Goal: Task Accomplishment & Management: Manage account settings

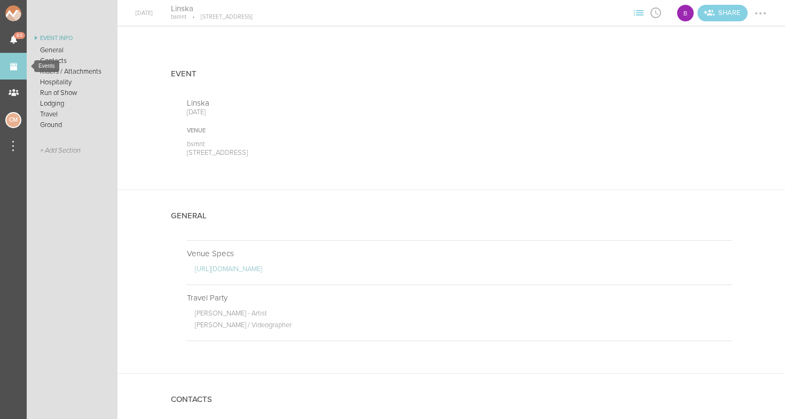
click at [13, 62] on link "Events" at bounding box center [13, 66] width 27 height 27
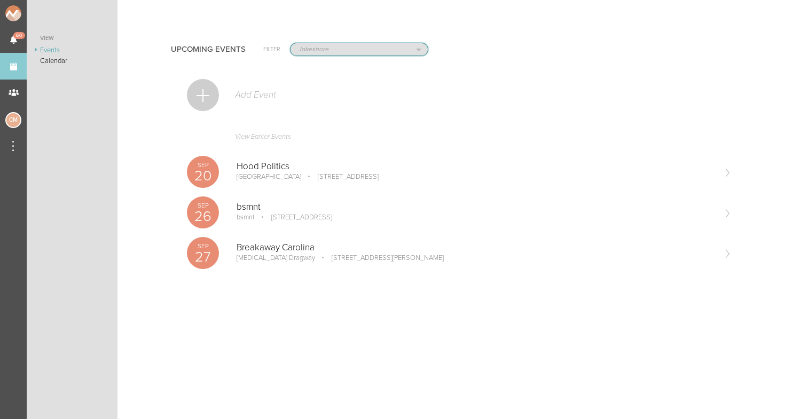
select select "1884"
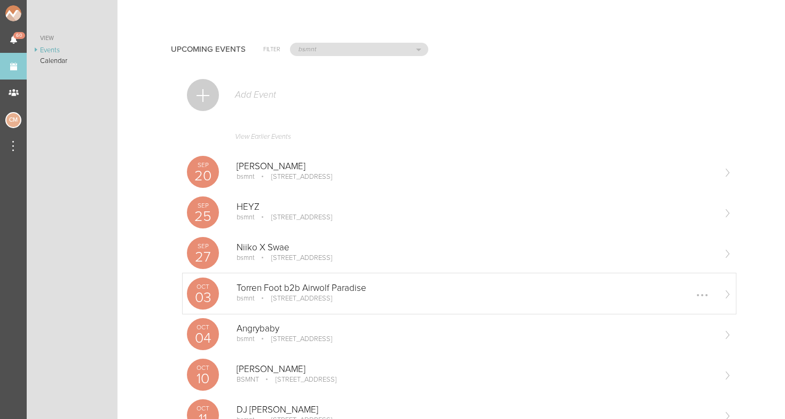
click at [303, 292] on p "Torren Foot b2b Airwolf Paradise" at bounding box center [475, 288] width 478 height 11
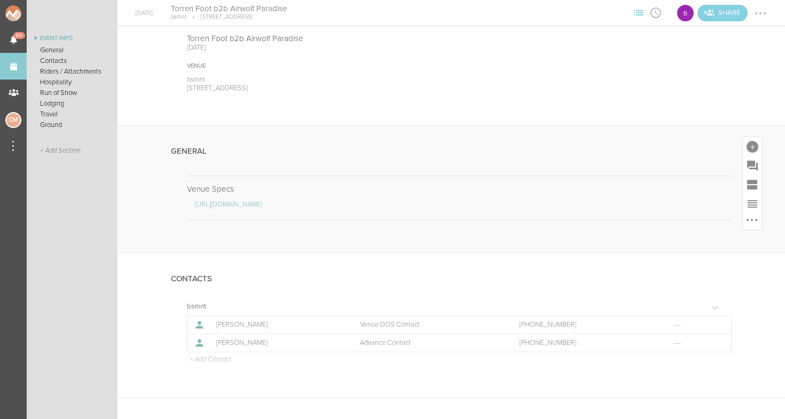
scroll to position [20, 0]
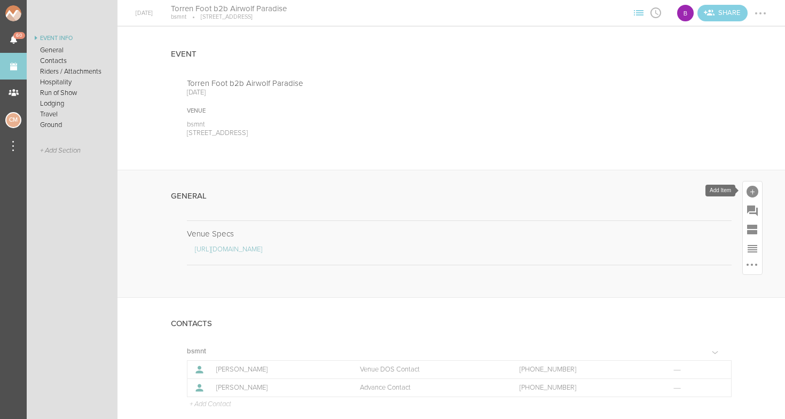
click at [751, 189] on div at bounding box center [752, 192] width 12 height 12
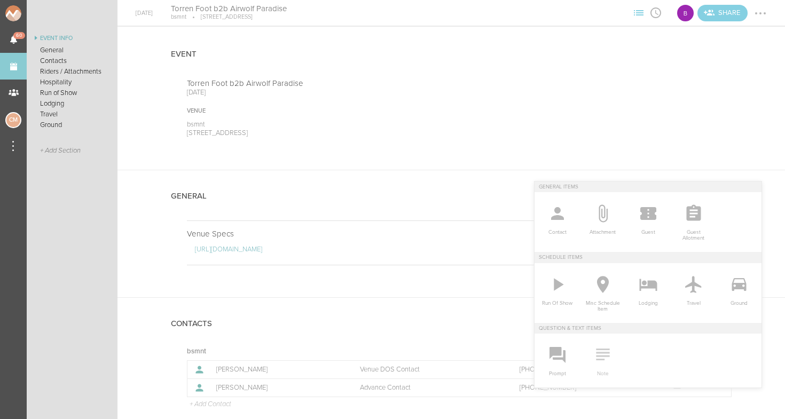
click at [598, 354] on icon at bounding box center [602, 354] width 21 height 21
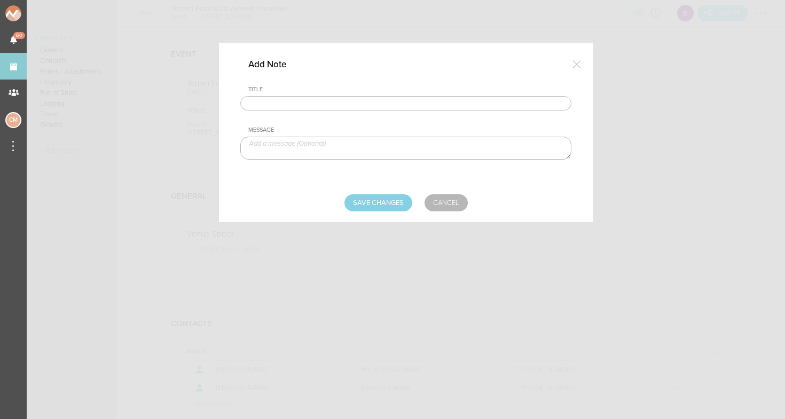
click at [275, 107] on input "text" at bounding box center [405, 103] width 331 height 15
type input "Travel Party"
click at [261, 142] on textarea at bounding box center [405, 148] width 331 height 23
type textarea "J"
click at [280, 144] on textarea "Artist - Artist - Torren Foote" at bounding box center [405, 148] width 331 height 23
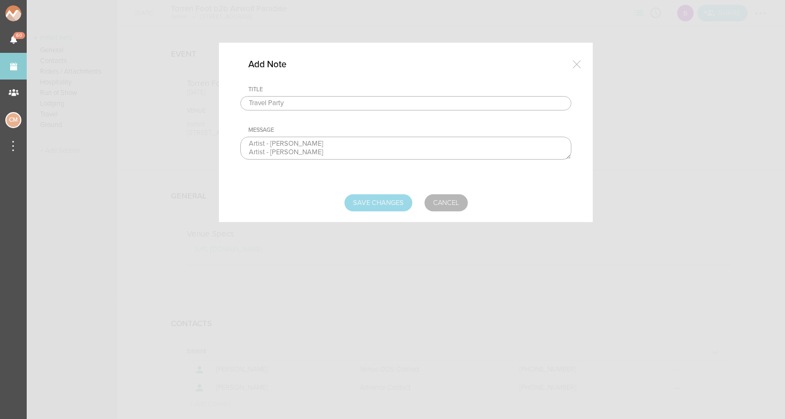
type textarea "Artist - Justin Erougian Artist - Torren Foote"
click at [364, 201] on input "Save Changes" at bounding box center [378, 202] width 68 height 17
type input "Saving..."
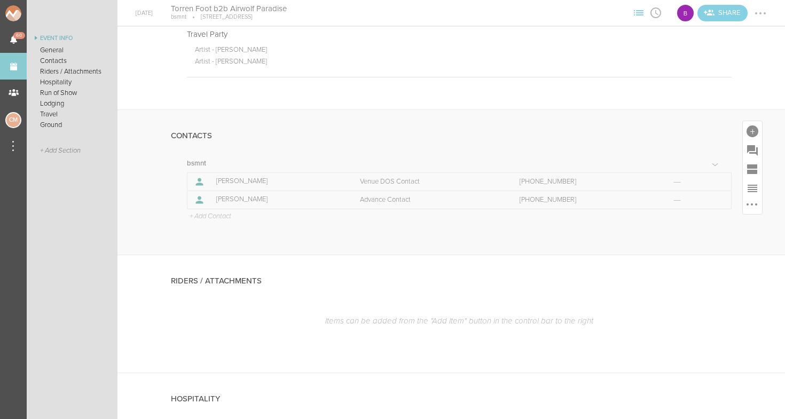
scroll to position [284, 0]
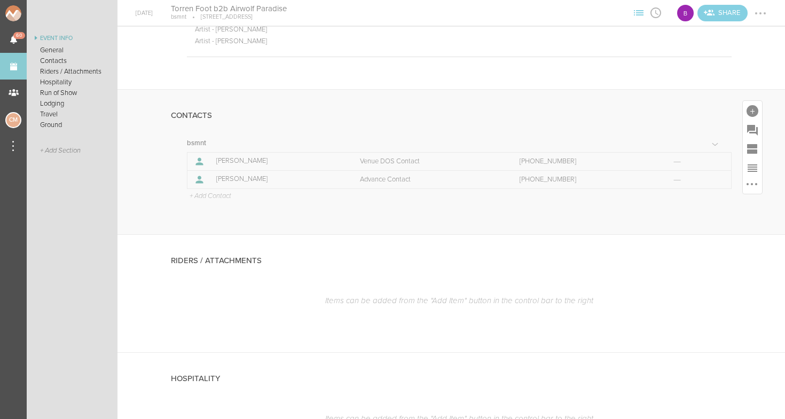
click at [206, 192] on p "+ Add Contact" at bounding box center [209, 196] width 43 height 9
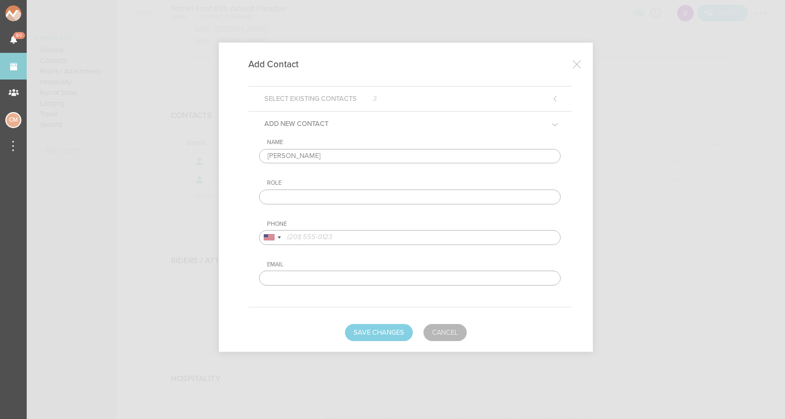
type input "Justin Erougian"
click at [327, 193] on input "text" at bounding box center [410, 197] width 302 height 15
type input "Artist"
click at [333, 239] on input "tel" at bounding box center [410, 237] width 302 height 15
type input "6"
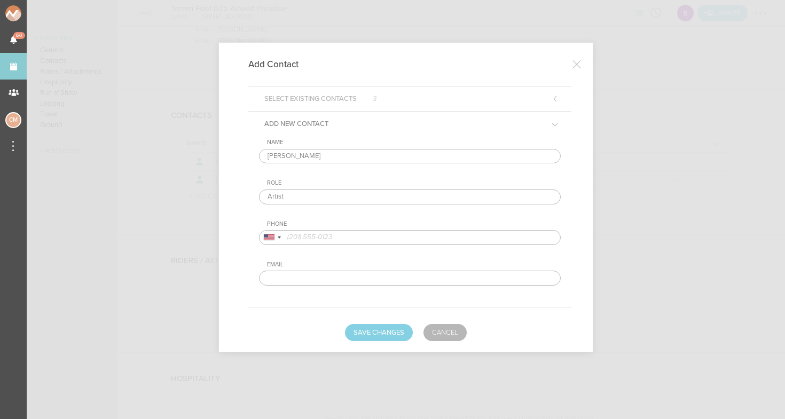
type input "+"
drag, startPoint x: 335, startPoint y: 240, endPoint x: 286, endPoint y: 240, distance: 49.1
click at [286, 240] on input "423 613456" at bounding box center [410, 237] width 302 height 15
type input "423 613456"
click at [278, 238] on div at bounding box center [279, 237] width 3 height 2
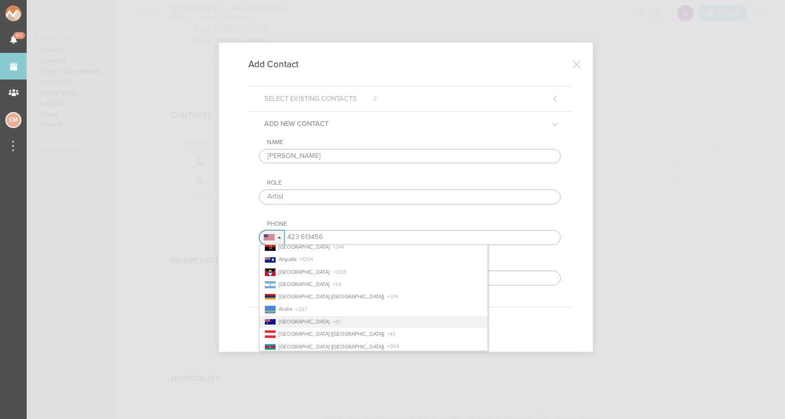
scroll to position [127, 0]
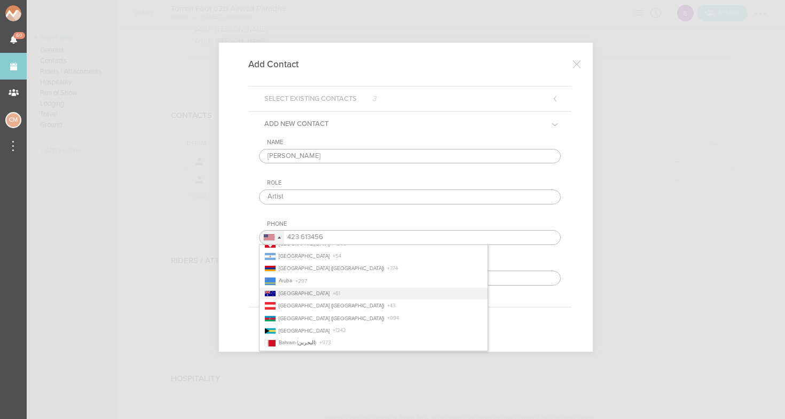
click at [295, 295] on span "Australia" at bounding box center [304, 293] width 51 height 6
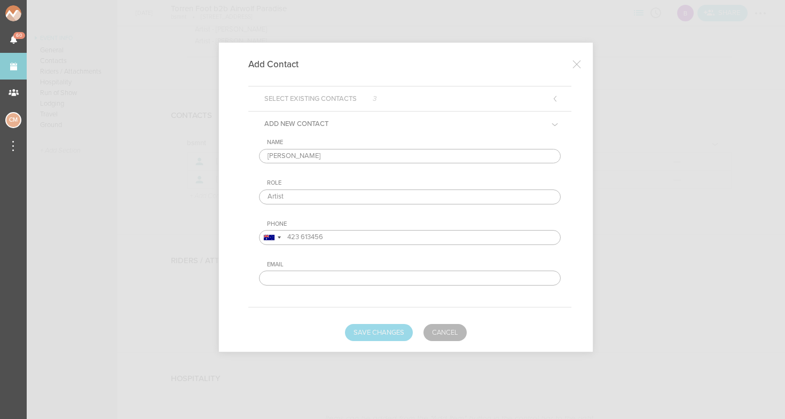
click at [370, 327] on button "Save Changes" at bounding box center [379, 332] width 68 height 17
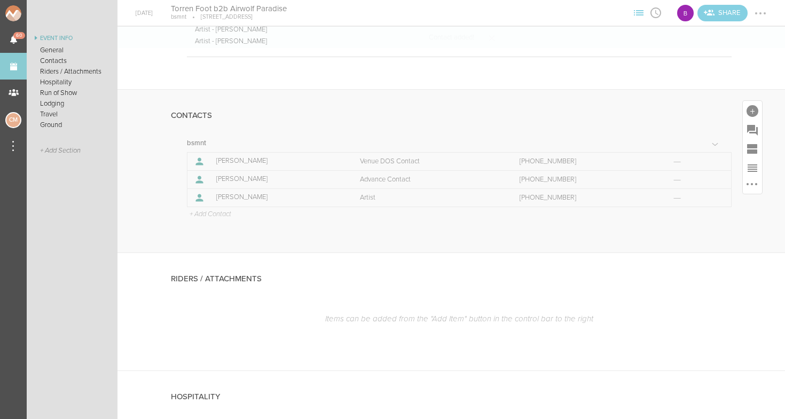
click at [203, 210] on p "+ Add Contact" at bounding box center [209, 214] width 43 height 9
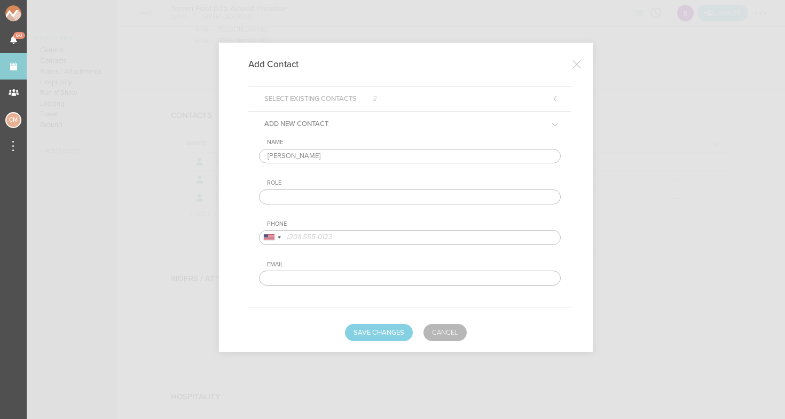
type input "Torren Foote"
click at [293, 200] on input "text" at bounding box center [410, 197] width 302 height 15
type input "Artist"
click at [303, 239] on input "tel" at bounding box center [410, 237] width 302 height 15
click at [273, 240] on div at bounding box center [269, 237] width 11 height 6
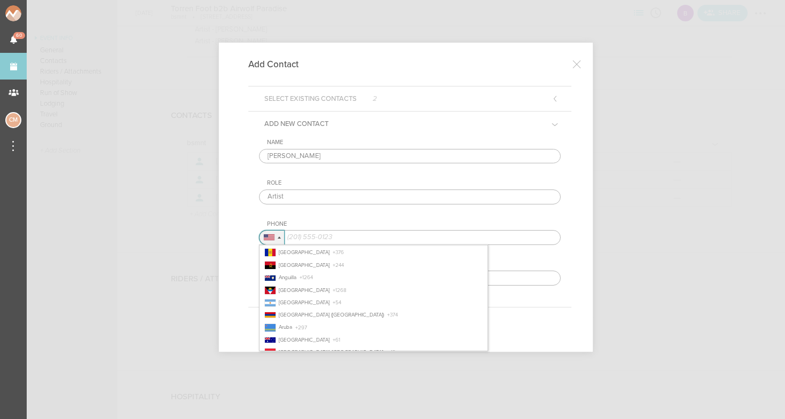
scroll to position [120, 0]
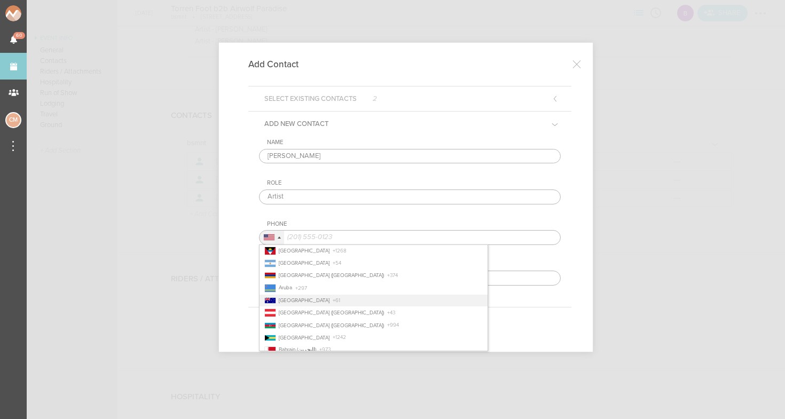
click at [301, 302] on li "Australia + 61" at bounding box center [373, 301] width 228 height 12
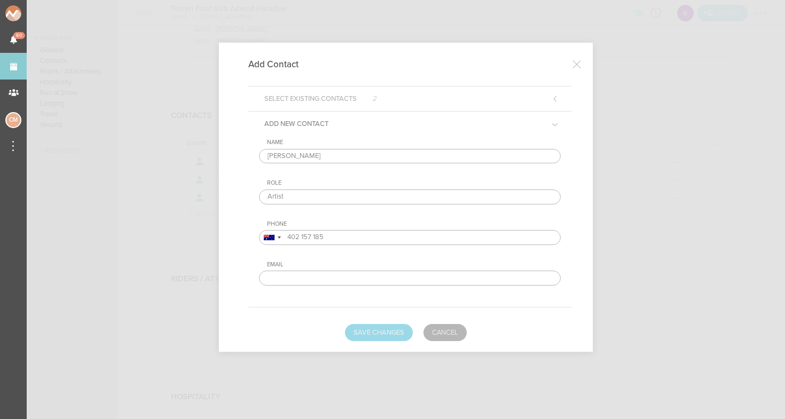
type input "402 157 185"
click at [387, 327] on button "Save Changes" at bounding box center [379, 332] width 68 height 17
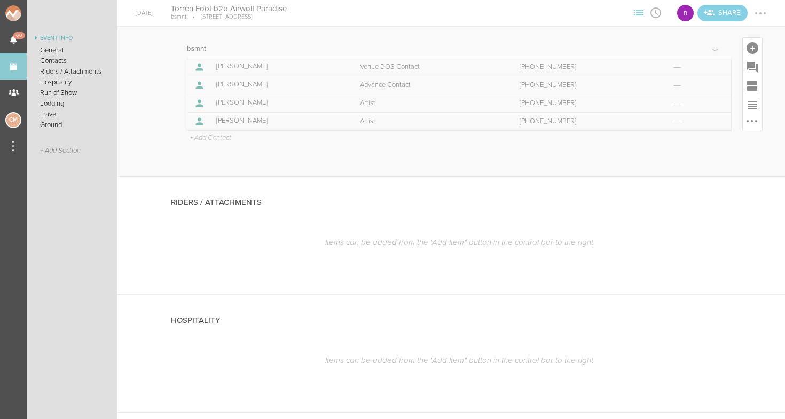
scroll to position [400, 0]
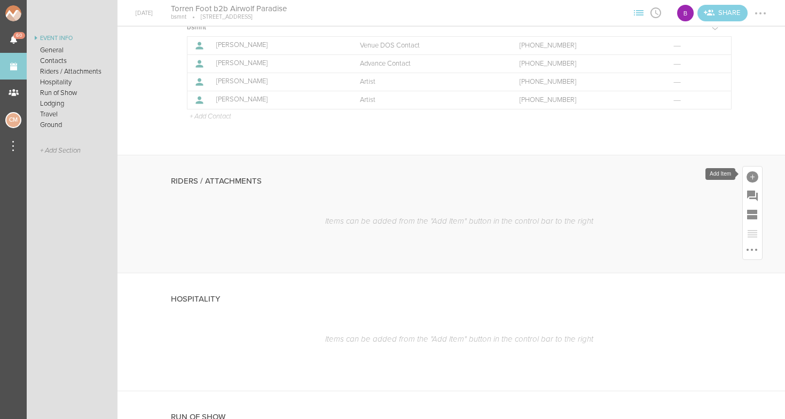
click at [750, 174] on div at bounding box center [752, 177] width 12 height 12
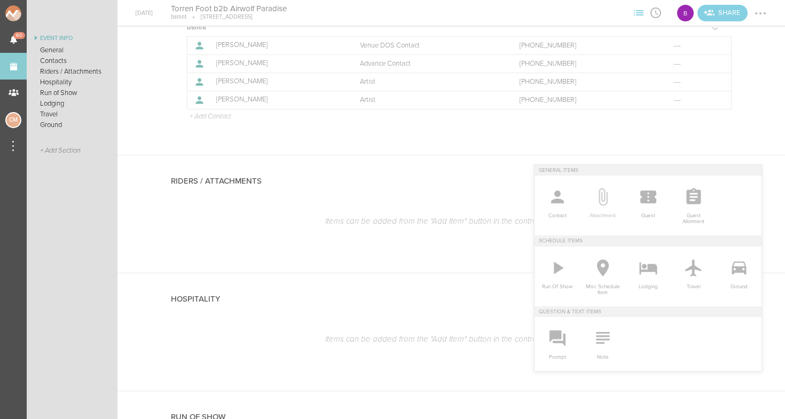
click at [601, 191] on icon at bounding box center [602, 196] width 21 height 21
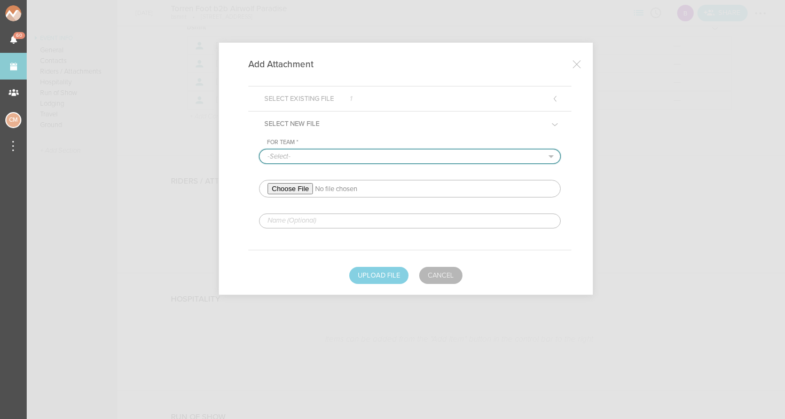
select select "1884"
click at [299, 188] on input "file" at bounding box center [410, 189] width 302 height 18
type input "C:\fakepath\Torren Foot x Airwolf Paradise - ROW - Tech & Hospitality Rider.pdf"
click at [306, 226] on input "text" at bounding box center [410, 221] width 302 height 15
type input "Redlined"
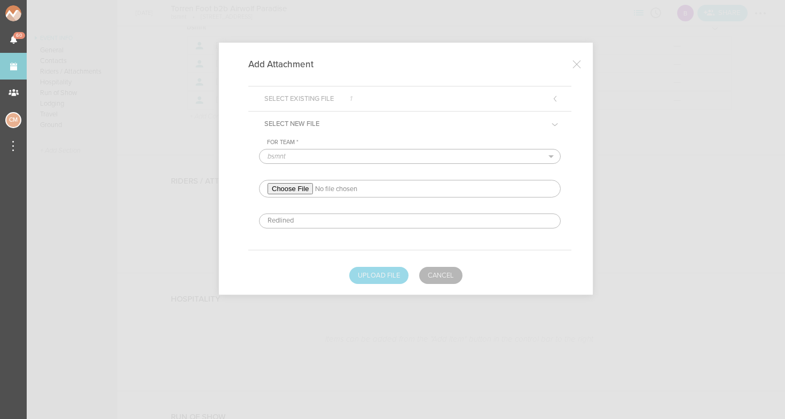
click at [369, 279] on button "Upload File" at bounding box center [378, 275] width 59 height 17
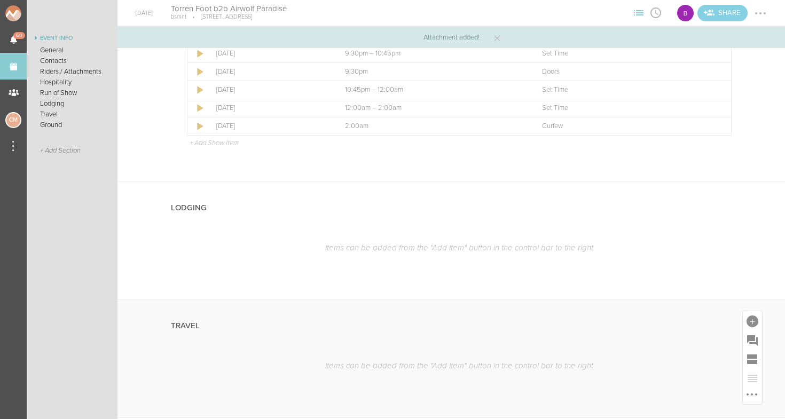
scroll to position [816, 0]
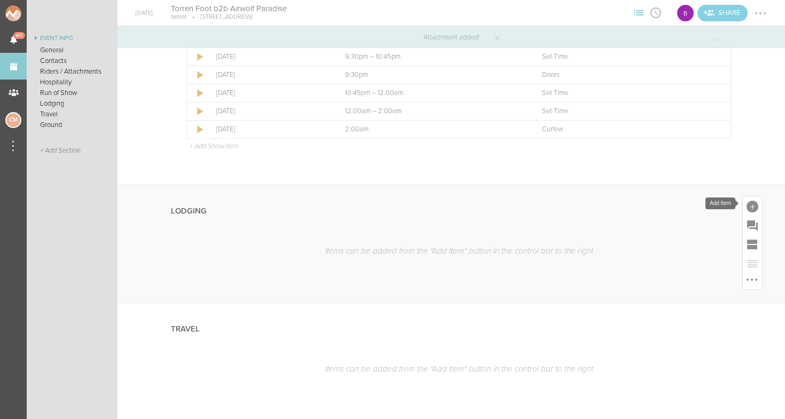
click at [752, 203] on div at bounding box center [752, 207] width 12 height 12
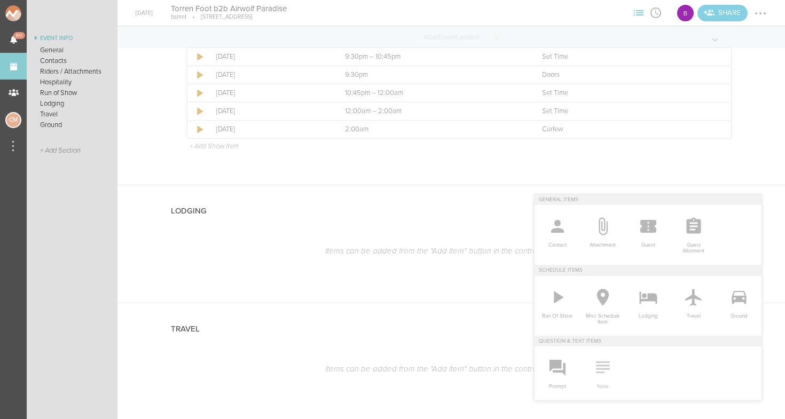
click at [605, 377] on link "Note" at bounding box center [602, 373] width 45 height 54
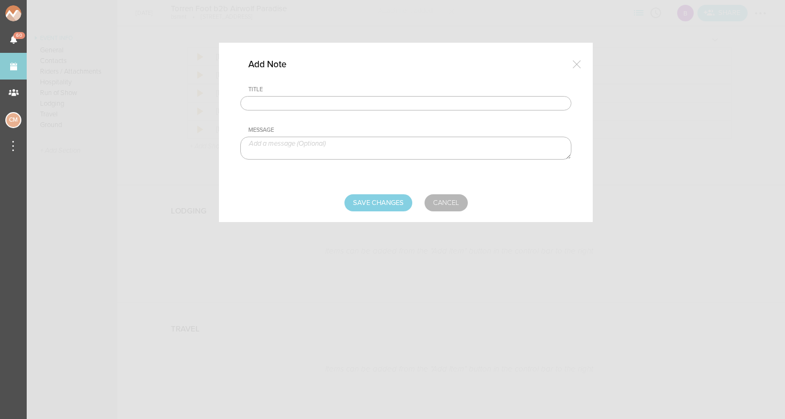
click at [332, 108] on input "text" at bounding box center [405, 103] width 331 height 15
type input "L"
type input "Lodging / Ground"
click at [465, 148] on textarea at bounding box center [405, 148] width 331 height 23
paste textarea "$500 buyout to be sent with final payment"
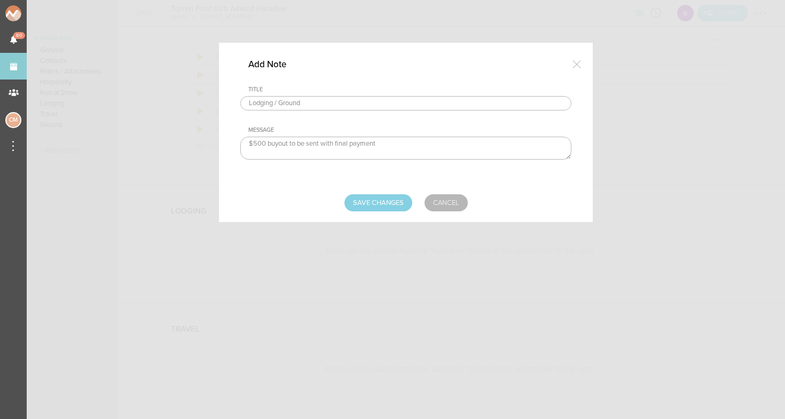
click at [259, 142] on textarea "$500 buyout to be sent with final payment" at bounding box center [405, 148] width 331 height 23
type textarea "$500 buyout to be sent with final payment"
click at [370, 203] on input "Save Changes" at bounding box center [378, 202] width 68 height 17
type input "Saving..."
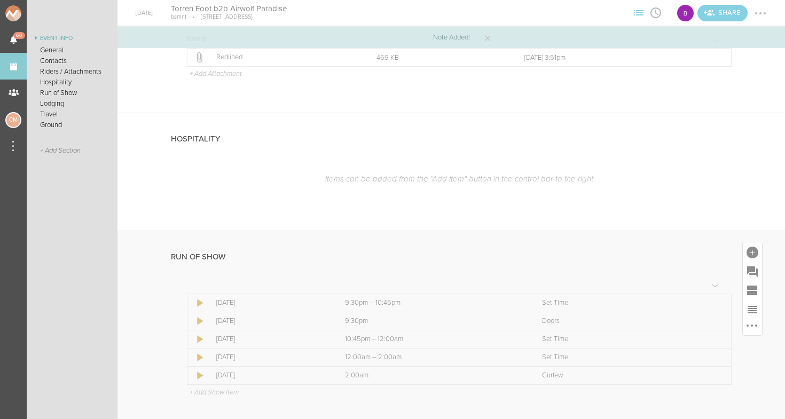
scroll to position [558, 0]
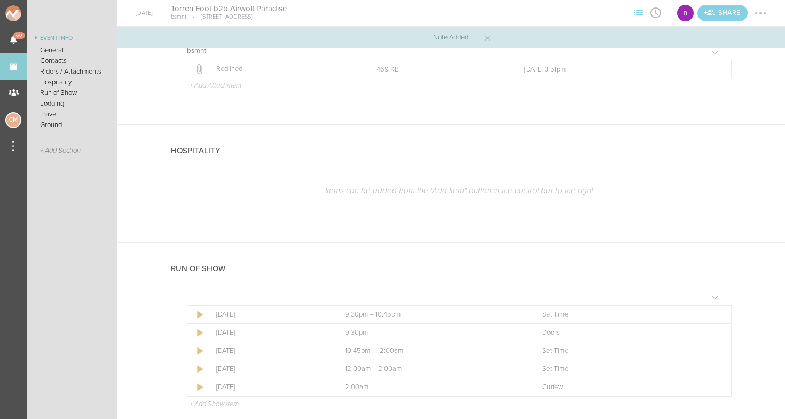
click at [491, 35] on div "Note Added!" at bounding box center [450, 37] width 667 height 21
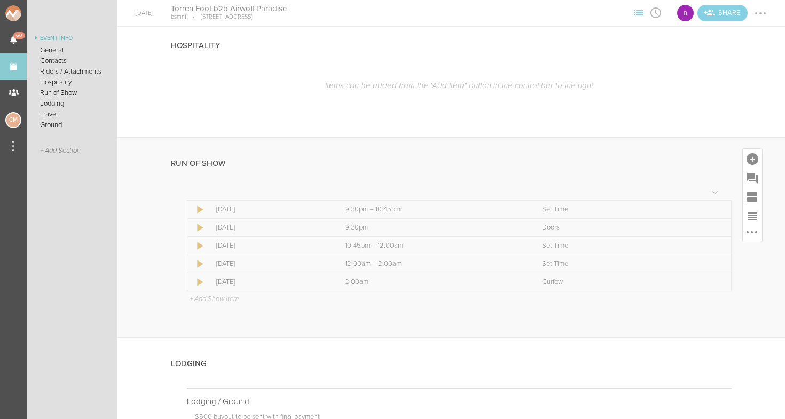
scroll to position [674, 0]
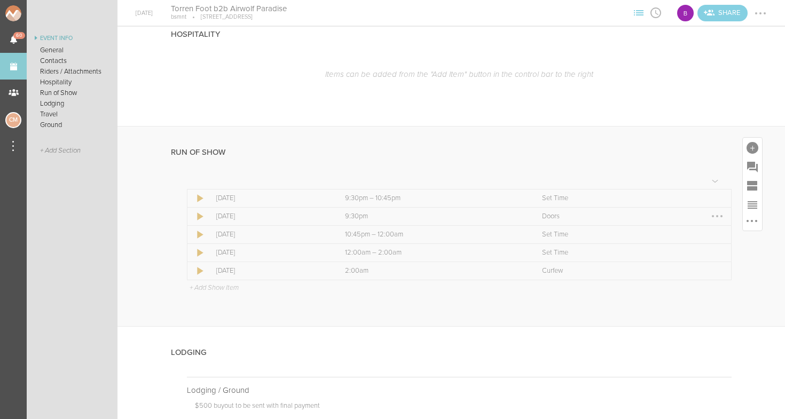
click at [717, 215] on div at bounding box center [717, 216] width 2 height 2
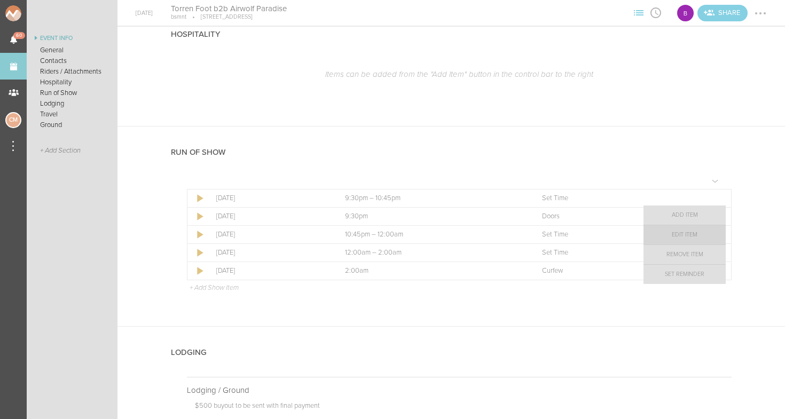
click at [708, 238] on link "Edit Item" at bounding box center [684, 234] width 82 height 19
select select "Doors"
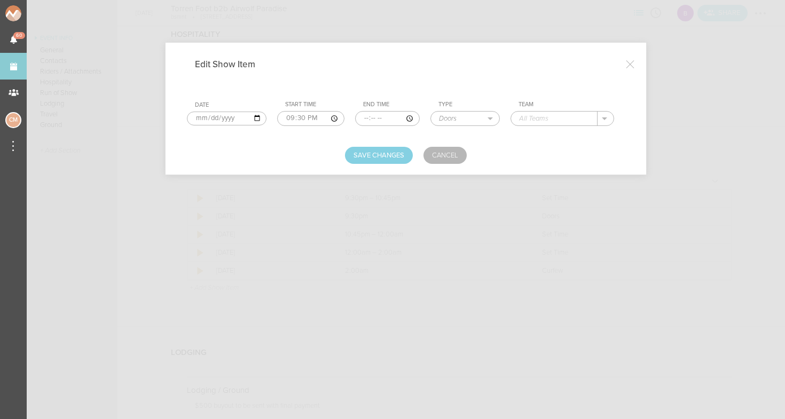
click at [543, 118] on input "text" at bounding box center [554, 119] width 86 height 14
type input "bsmnt"
click at [403, 155] on button "Save Changes" at bounding box center [379, 155] width 68 height 17
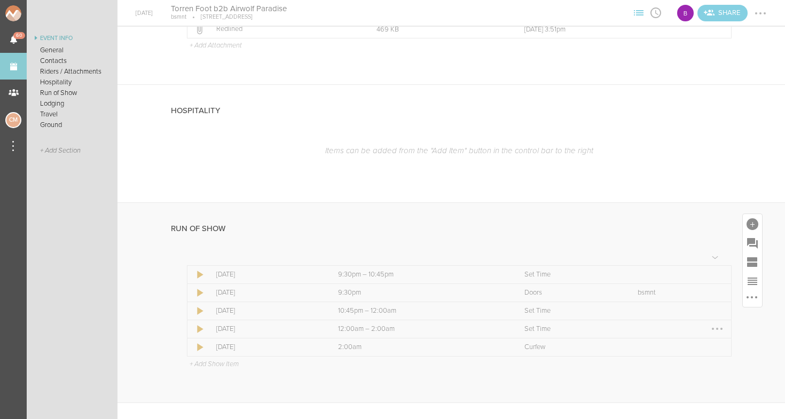
scroll to position [498, 0]
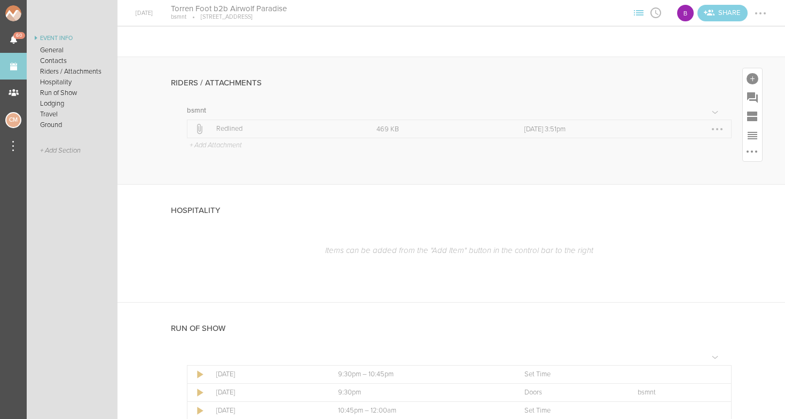
click at [227, 120] on td "Filename Redlined" at bounding box center [294, 129] width 160 height 18
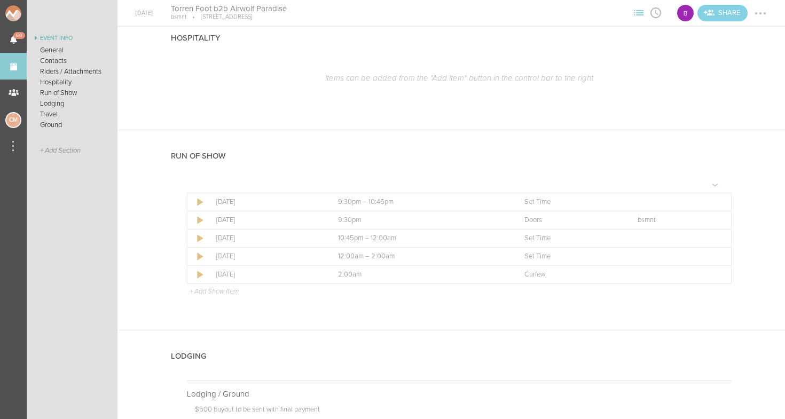
scroll to position [672, 0]
click at [705, 197] on p at bounding box center [673, 201] width 72 height 9
click at [717, 200] on div at bounding box center [717, 201] width 2 height 2
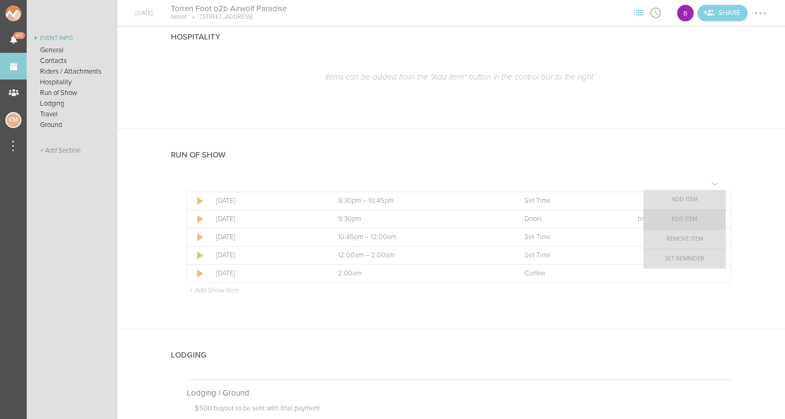
click at [700, 218] on link "Edit Item" at bounding box center [684, 219] width 82 height 19
select select "Set Time"
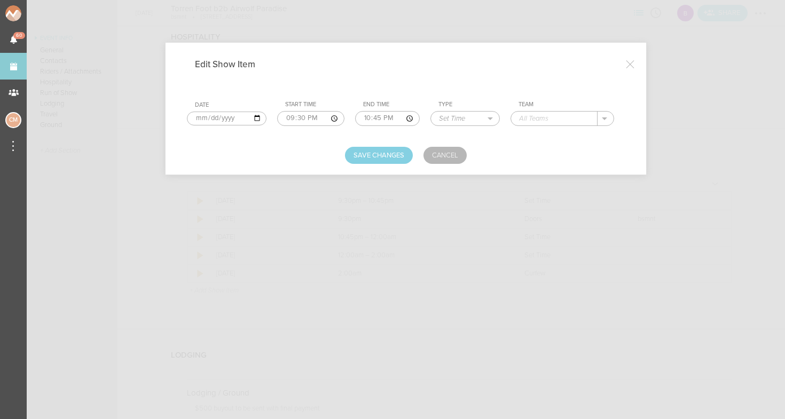
click at [575, 119] on input "text" at bounding box center [554, 119] width 86 height 14
type input "Seifer"
click at [283, 120] on input "21:30" at bounding box center [310, 118] width 67 height 15
click at [291, 116] on input "21:30" at bounding box center [310, 118] width 67 height 15
type input "21:30"
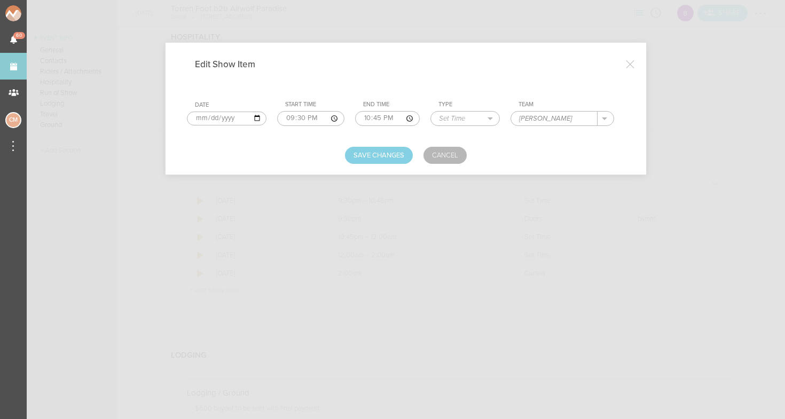
click at [302, 120] on input "21:30" at bounding box center [310, 118] width 67 height 15
click at [355, 115] on input "22:45" at bounding box center [387, 118] width 65 height 15
click at [361, 114] on input "22:45" at bounding box center [387, 118] width 65 height 15
type input "22:45"
click at [374, 116] on input "22:45" at bounding box center [387, 118] width 65 height 15
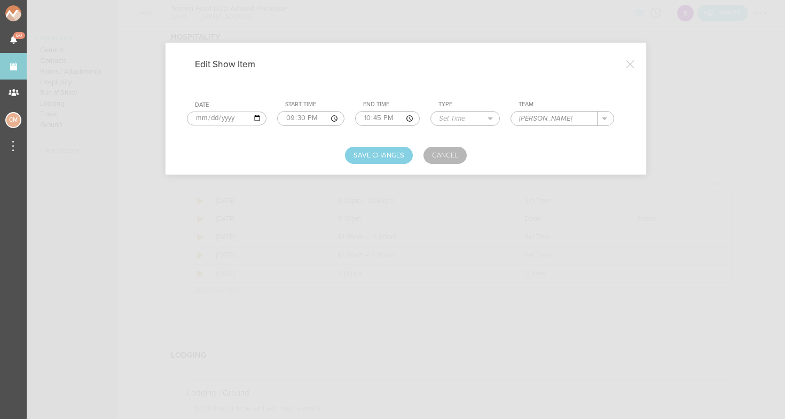
click at [396, 99] on td "End Time 22:45" at bounding box center [392, 114] width 75 height 34
click at [384, 156] on button "Save Changes" at bounding box center [379, 155] width 68 height 17
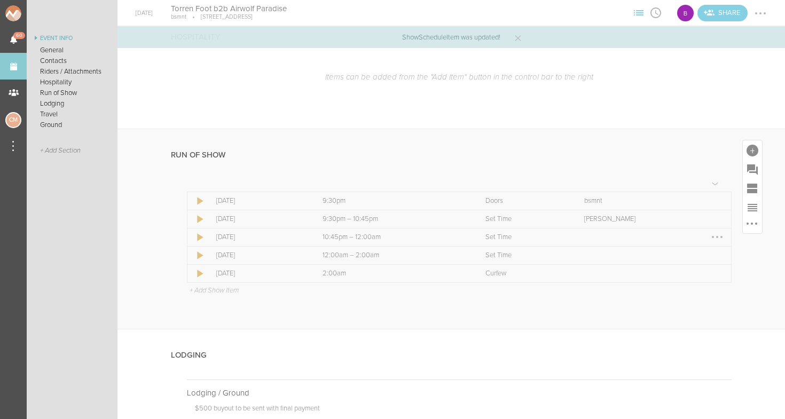
click at [716, 236] on div at bounding box center [717, 237] width 2 height 2
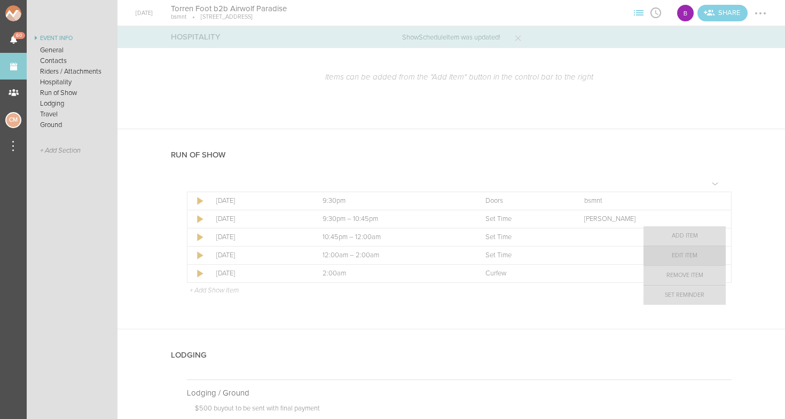
click at [696, 252] on link "Edit Item" at bounding box center [684, 255] width 82 height 19
select select "Set Time"
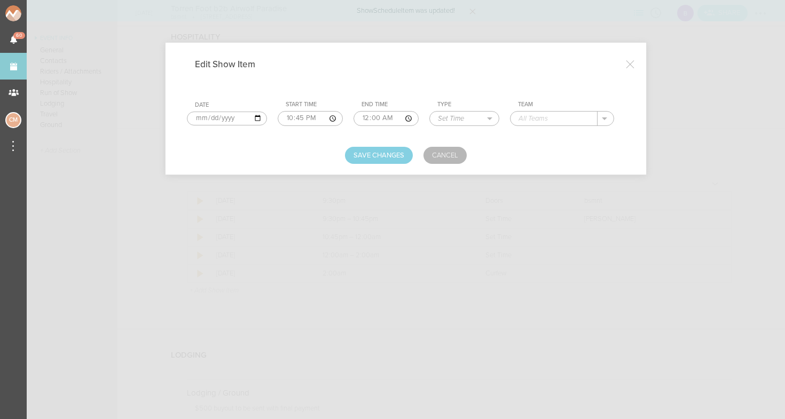
click at [531, 125] on div "." at bounding box center [562, 118] width 104 height 15
type input "Frizzle"
click at [390, 159] on button "Save Changes" at bounding box center [379, 155] width 68 height 17
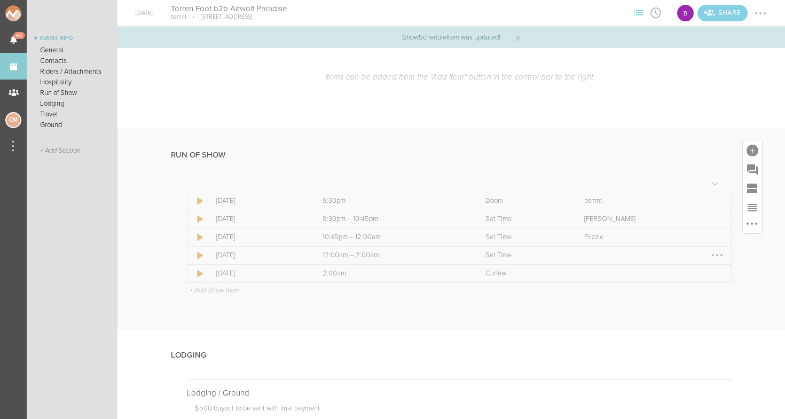
click at [716, 254] on div at bounding box center [717, 255] width 2 height 2
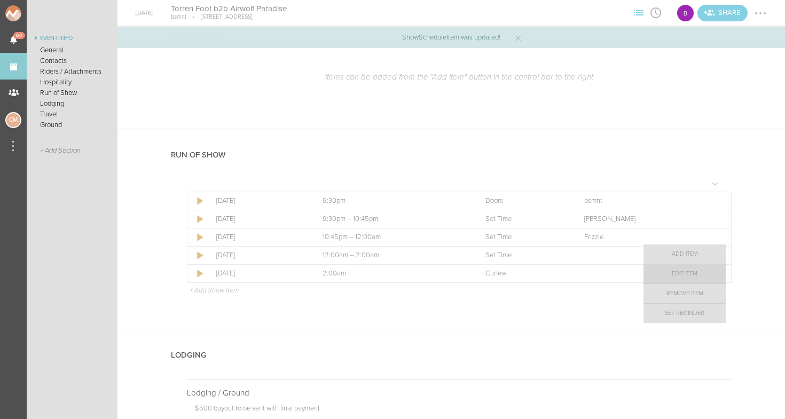
click at [698, 273] on link "Edit Item" at bounding box center [684, 273] width 82 height 19
select select "Set Time"
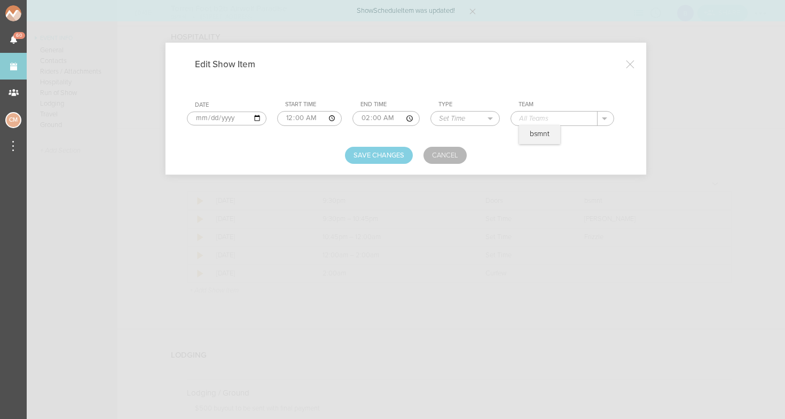
click at [537, 119] on input "text" at bounding box center [554, 119] width 86 height 14
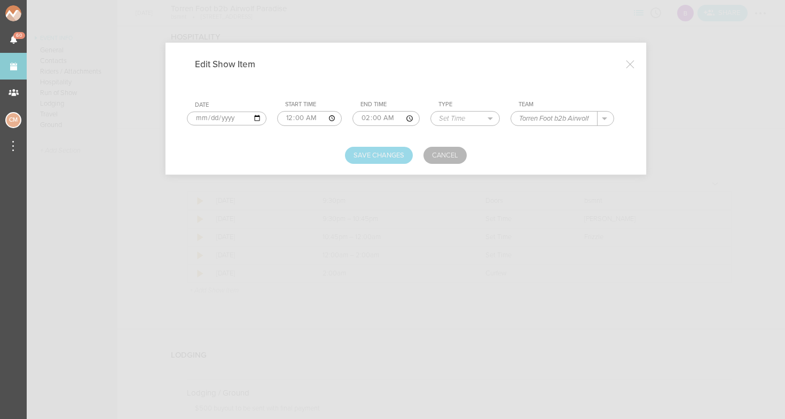
type input "Torren Foot b2b Airwolf Paradise"
click at [393, 159] on button "Save Changes" at bounding box center [379, 155] width 68 height 17
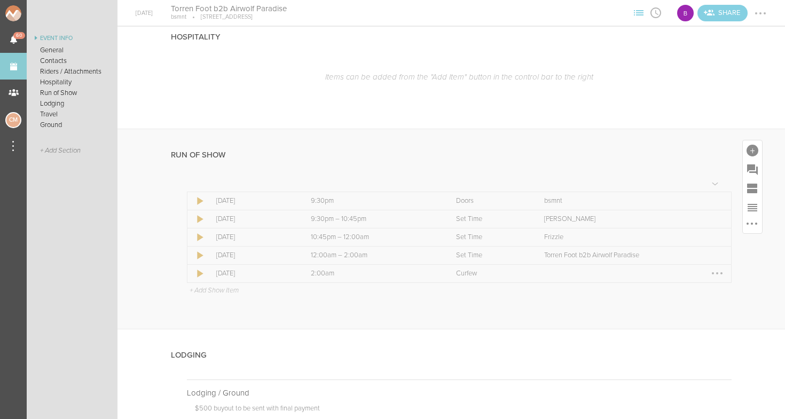
click at [714, 269] on div at bounding box center [716, 273] width 17 height 17
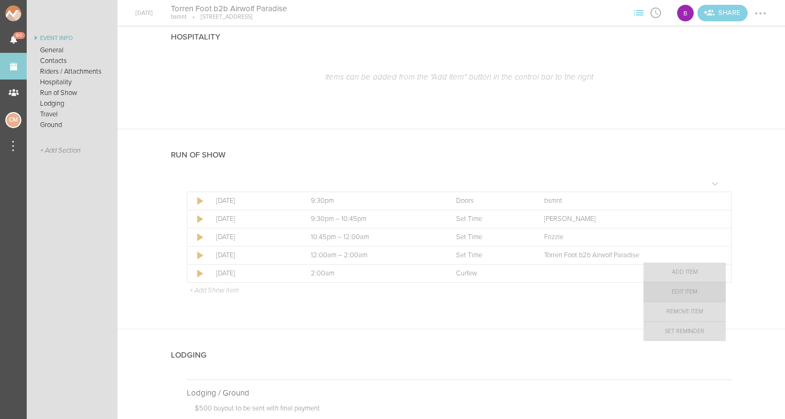
click at [704, 296] on link "Edit Item" at bounding box center [684, 291] width 82 height 19
select select "Curfew"
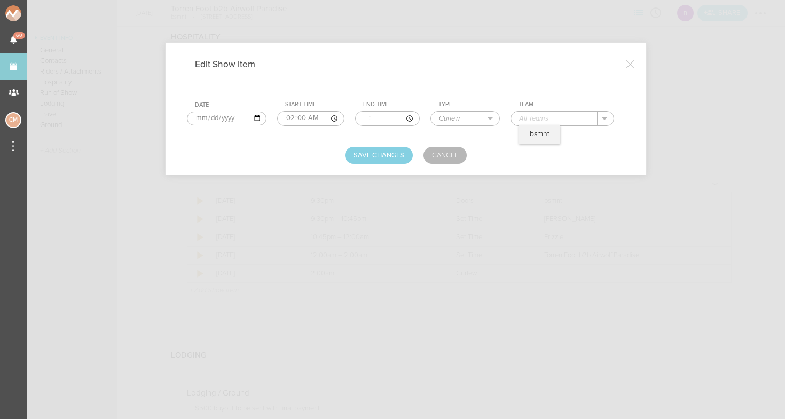
click at [531, 115] on input "text" at bounding box center [554, 119] width 86 height 14
type input "bsmnt"
click at [373, 161] on button "Save Changes" at bounding box center [379, 155] width 68 height 17
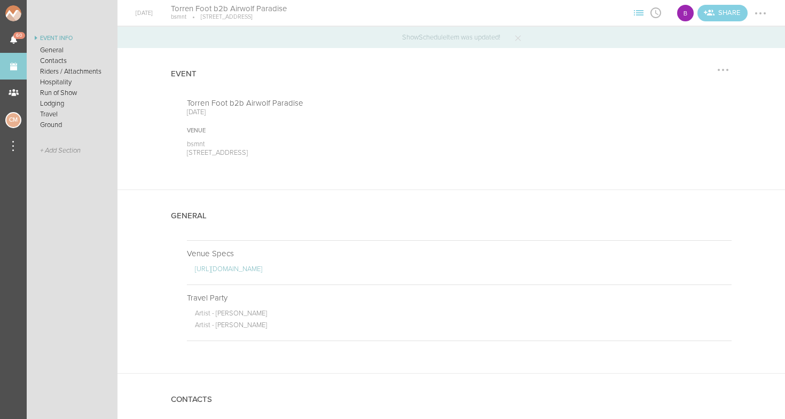
scroll to position [0, 0]
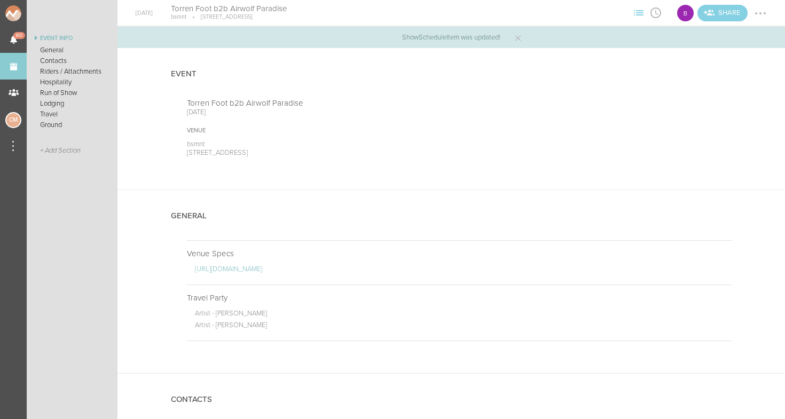
click at [760, 19] on div at bounding box center [760, 13] width 17 height 17
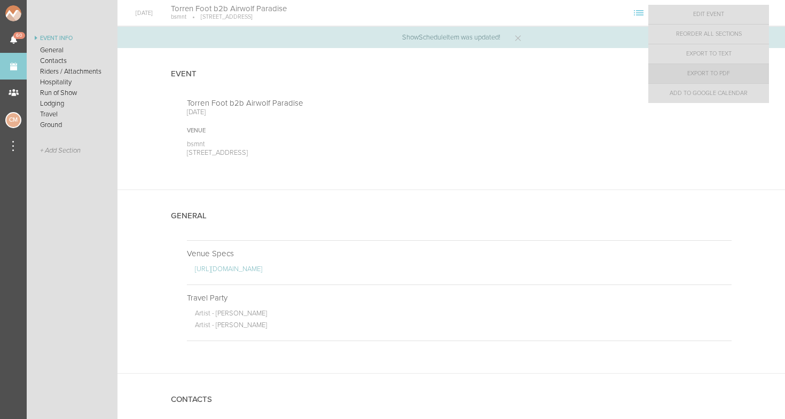
click at [729, 78] on link "Export to PDF" at bounding box center [708, 73] width 121 height 19
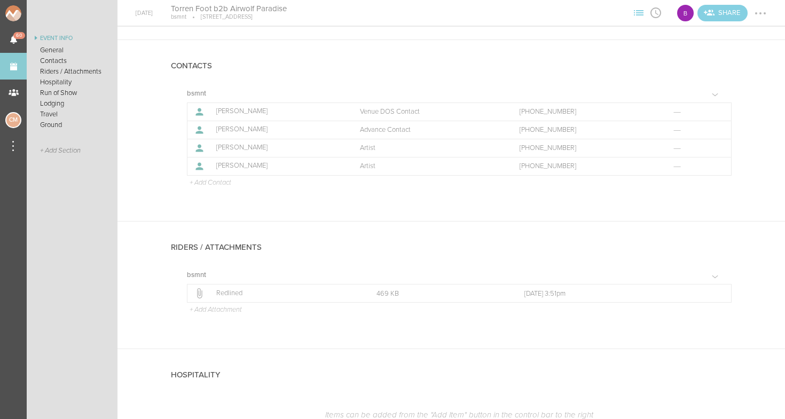
scroll to position [49, 0]
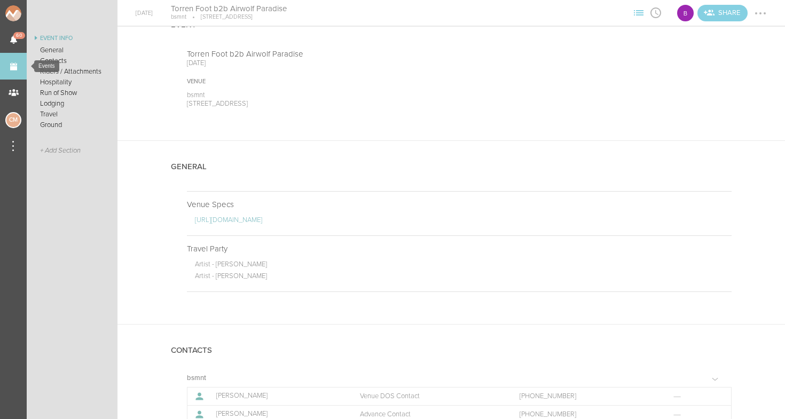
click at [19, 64] on link "Events" at bounding box center [13, 66] width 27 height 27
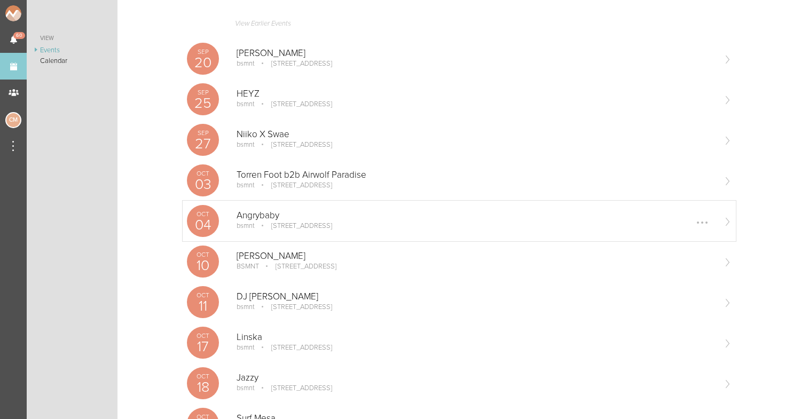
scroll to position [116, 0]
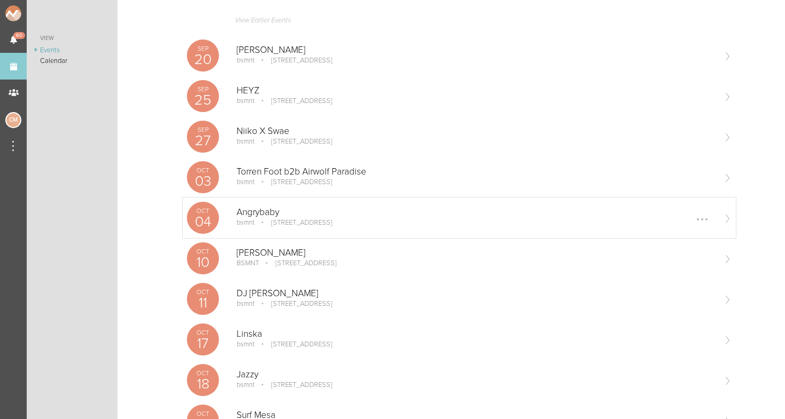
click at [265, 231] on div "Oct 04 Angrybaby bsmnt 100 Stuart St Boston, MA Edit Remove" at bounding box center [459, 218] width 553 height 41
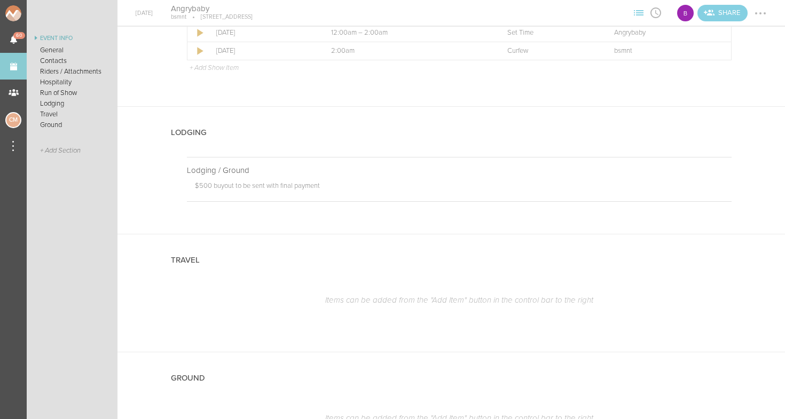
scroll to position [866, 0]
drag, startPoint x: 194, startPoint y: 182, endPoint x: 340, endPoint y: 182, distance: 145.7
click at [340, 182] on div "$500 buyout to be sent with final payment" at bounding box center [459, 182] width 544 height 18
copy p "$500 buyout to be sent with final payment"
click at [340, 182] on p "$500 buyout to be sent with final payment" at bounding box center [463, 185] width 536 height 12
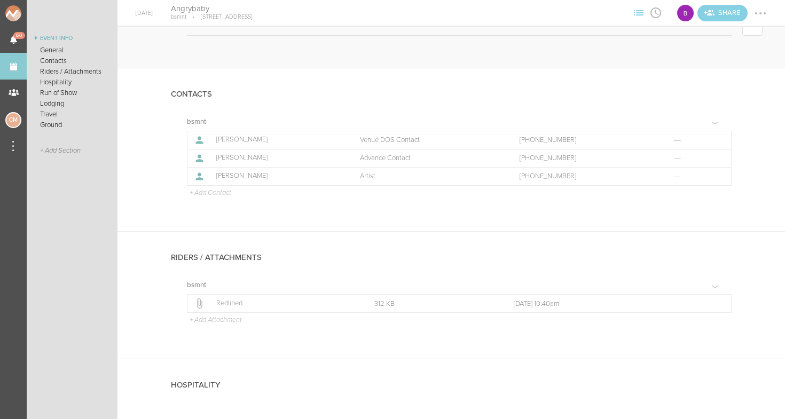
scroll to position [182, 0]
